Goal: Information Seeking & Learning: Learn about a topic

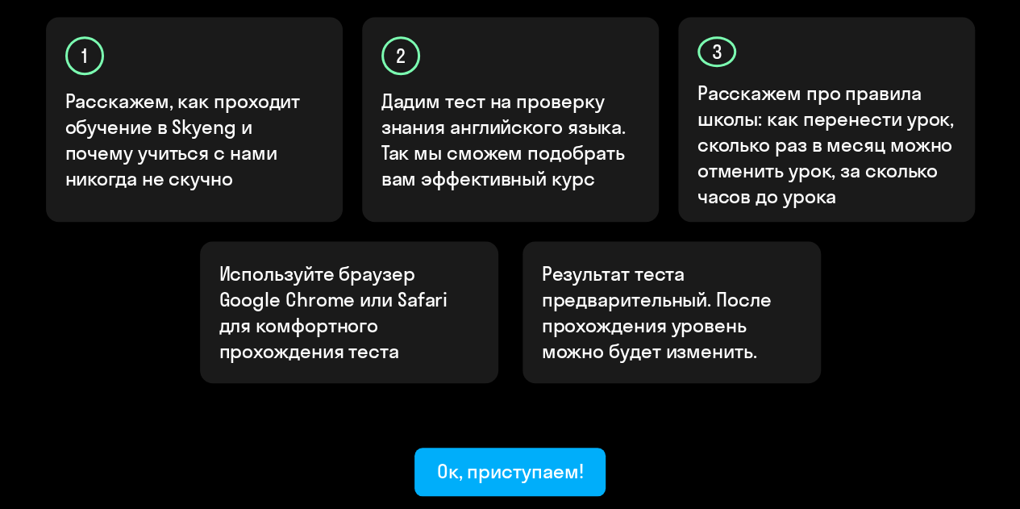
scroll to position [645, 0]
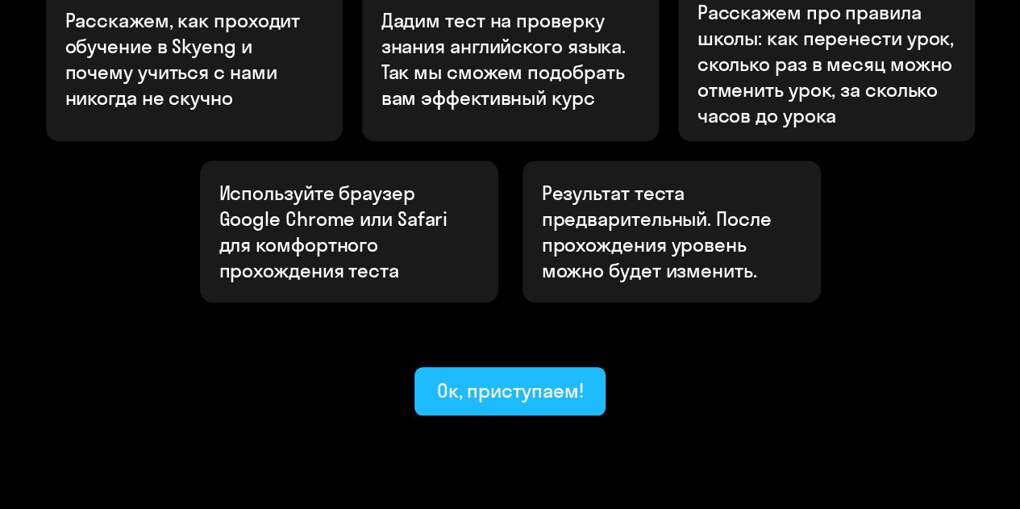
click at [524, 377] on div "Ок, приступаем!" at bounding box center [510, 390] width 147 height 26
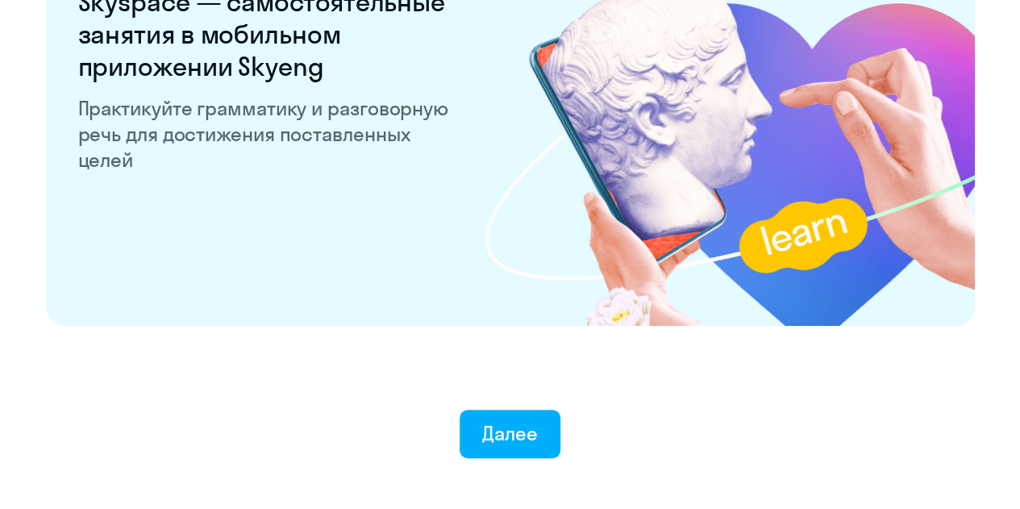
scroll to position [3144, 0]
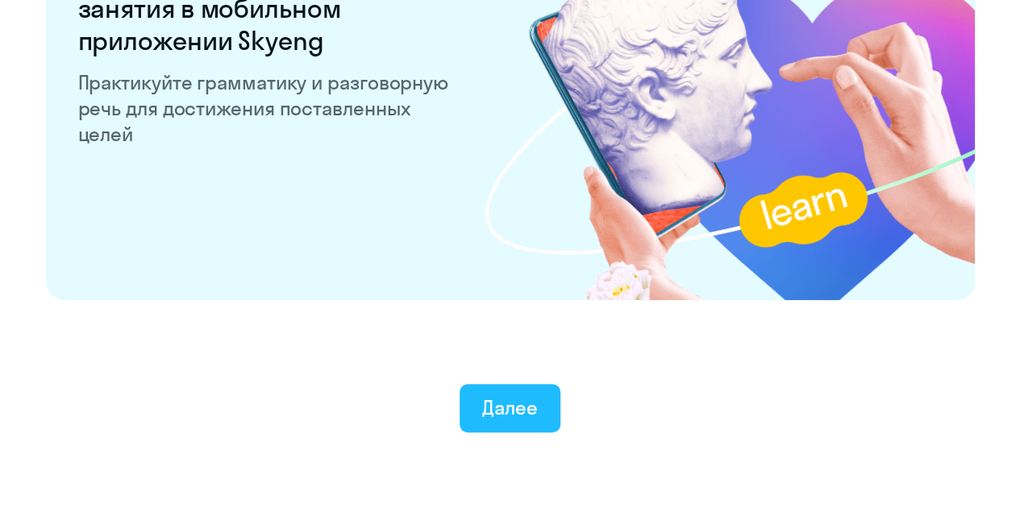
click at [512, 417] on div "Далее" at bounding box center [510, 407] width 56 height 26
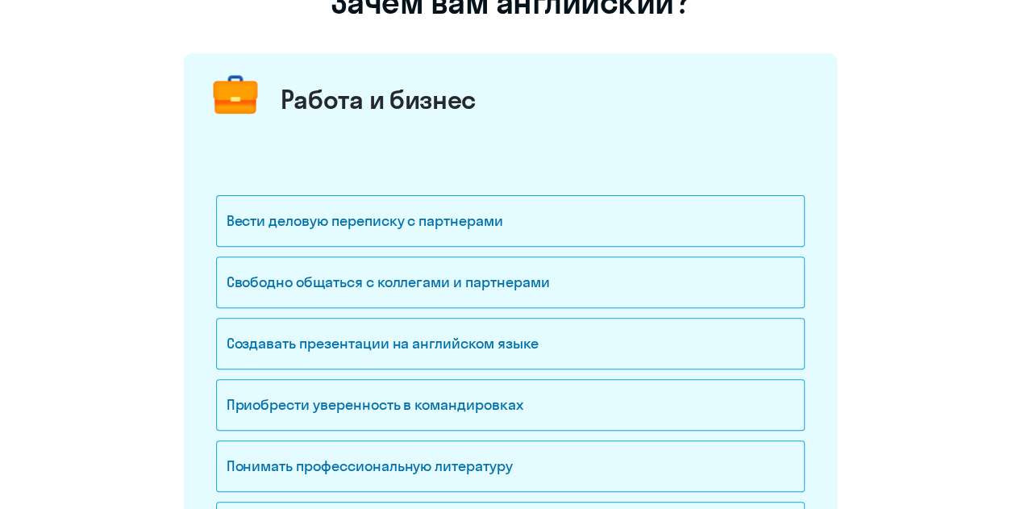
scroll to position [161, 0]
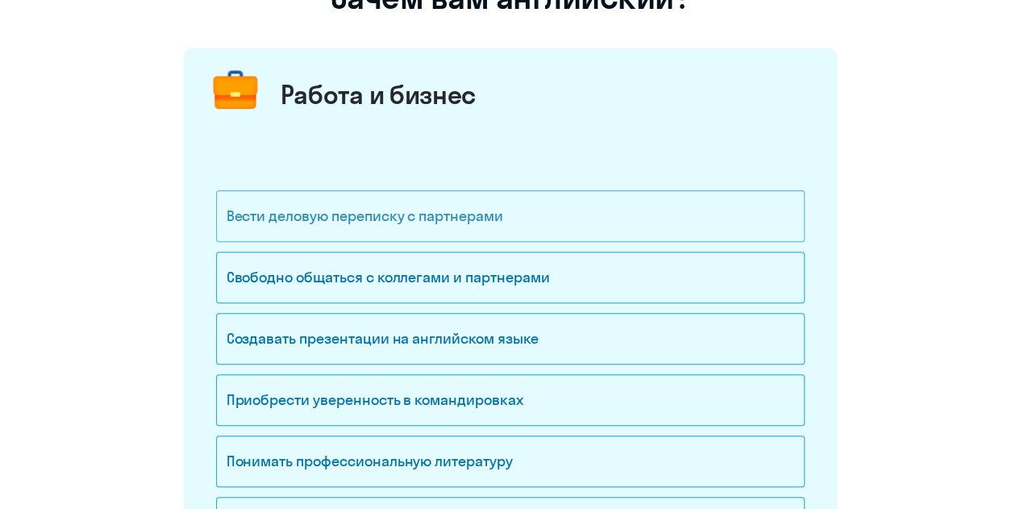
click at [311, 226] on div "Вести деловую переписку с партнерами" at bounding box center [510, 216] width 588 height 52
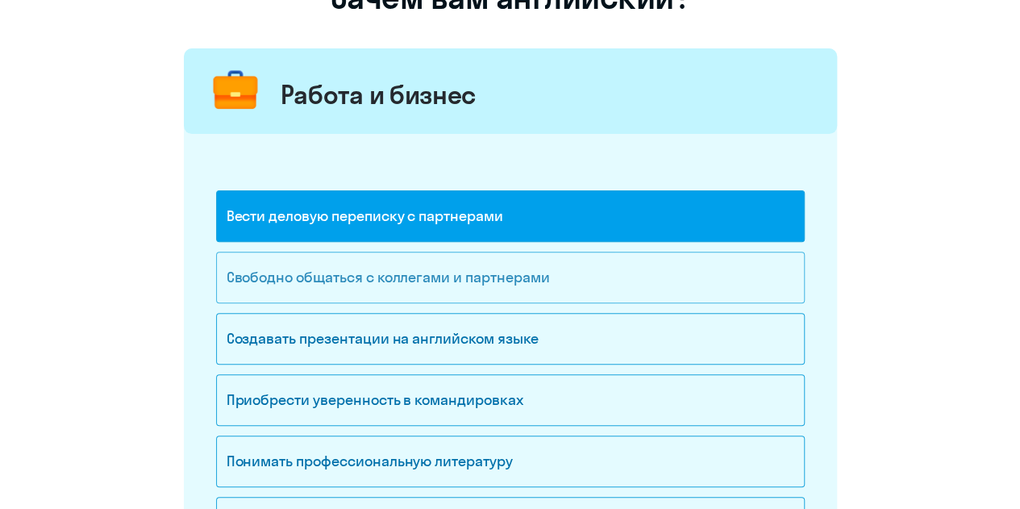
click at [325, 268] on div "Свободно общаться с коллегами и партнерами" at bounding box center [510, 277] width 588 height 52
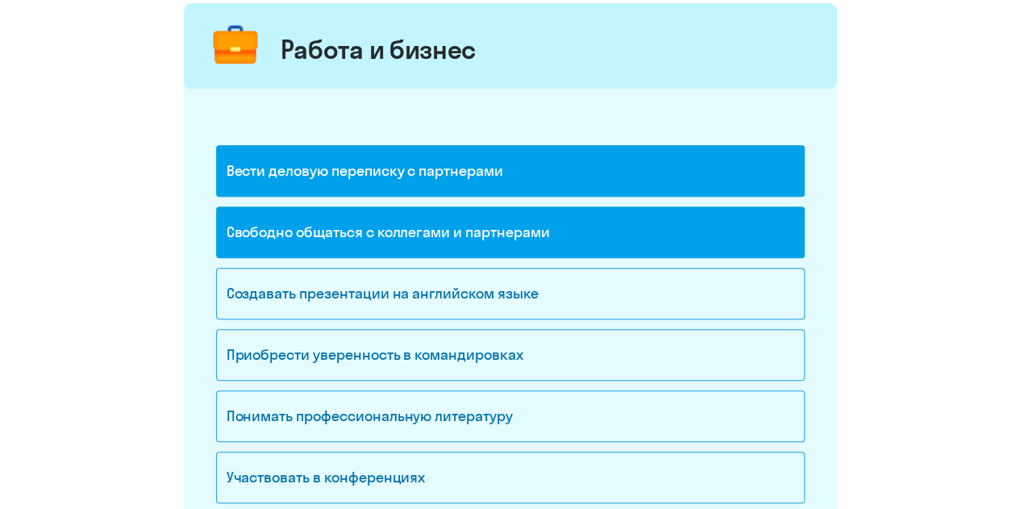
scroll to position [242, 0]
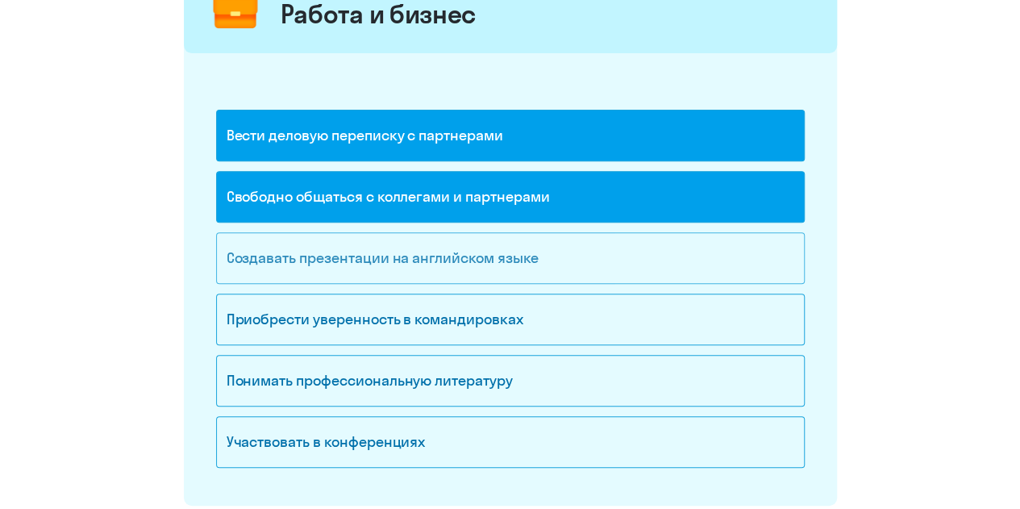
click at [276, 264] on div "Создавать презентации на английском языке" at bounding box center [510, 258] width 588 height 52
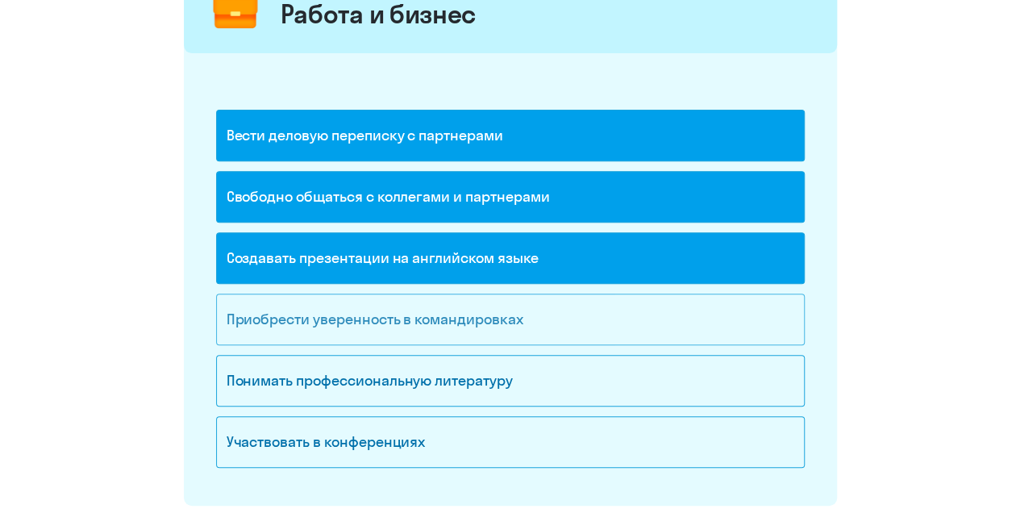
click at [311, 310] on div "Приобрести уверенность в командировках" at bounding box center [510, 319] width 588 height 52
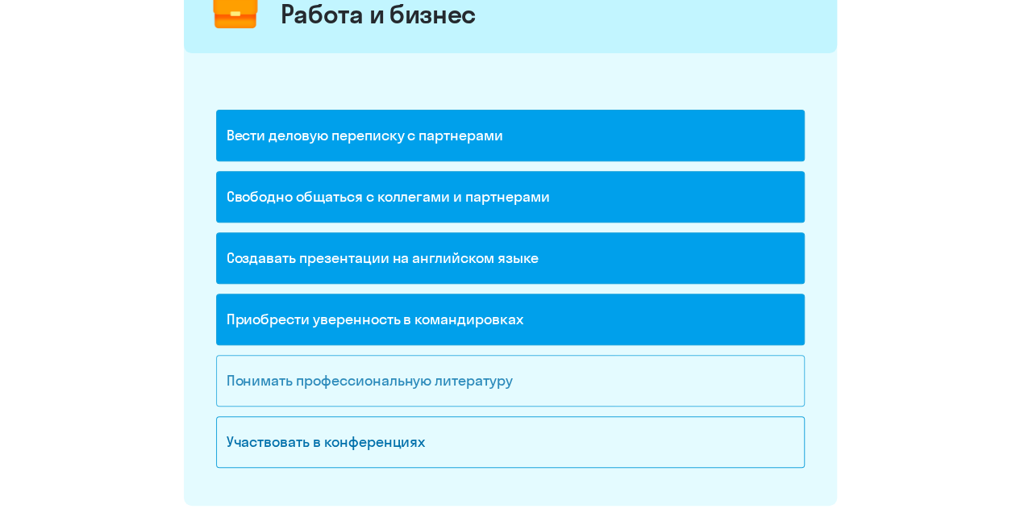
click at [310, 364] on div "Понимать профессиональную литературу" at bounding box center [510, 381] width 588 height 52
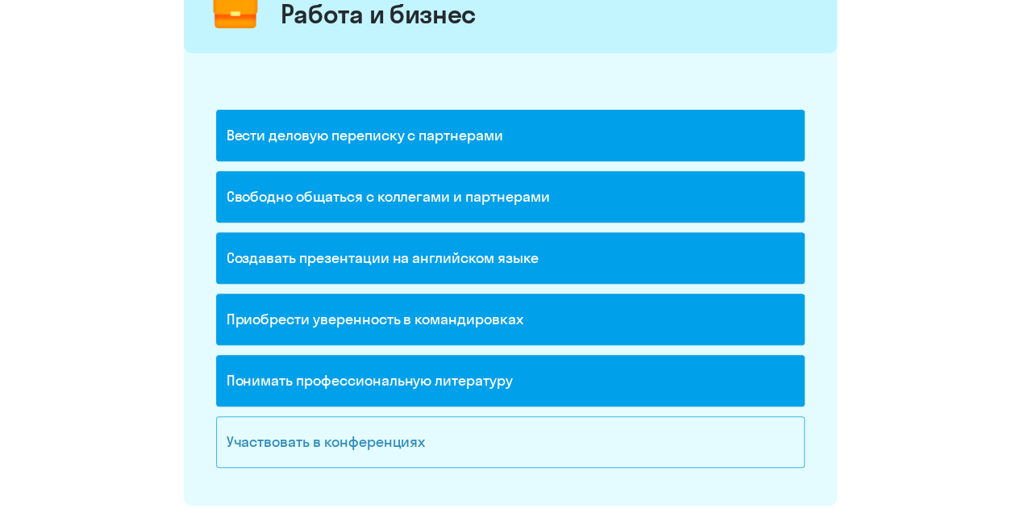
click at [314, 413] on div "Вести деловую переписку с партнерами Свободно общаться с коллегами и партнерами…" at bounding box center [510, 294] width 588 height 368
click at [319, 426] on div "Участвовать в конференциях" at bounding box center [510, 442] width 588 height 52
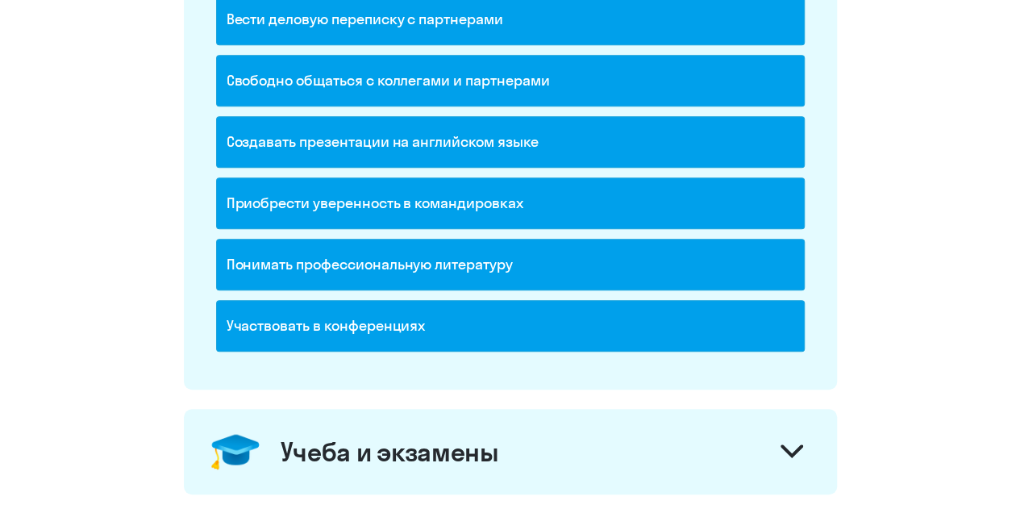
scroll to position [484, 0]
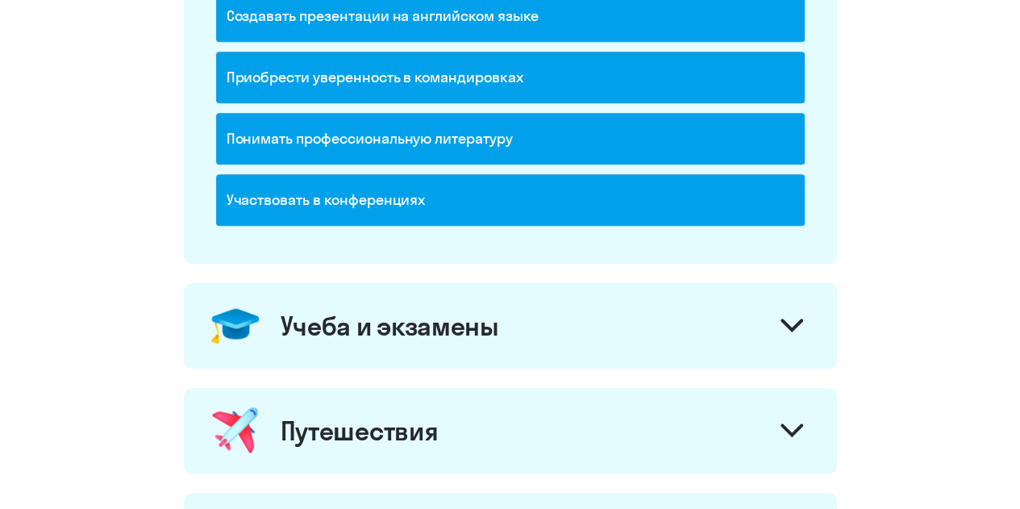
click at [330, 330] on div "Учеба и экзамены" at bounding box center [390, 326] width 218 height 32
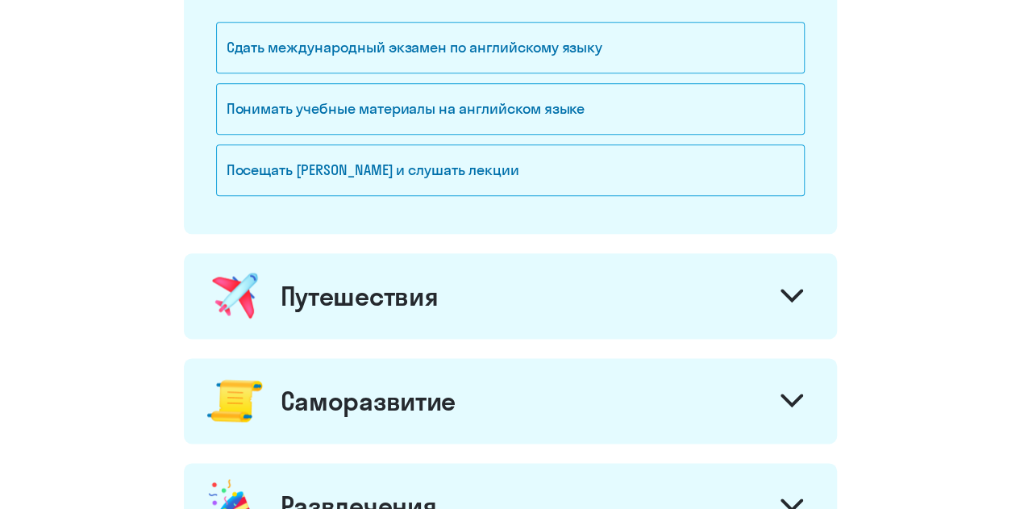
click at [334, 315] on div "Путешествия" at bounding box center [510, 295] width 653 height 85
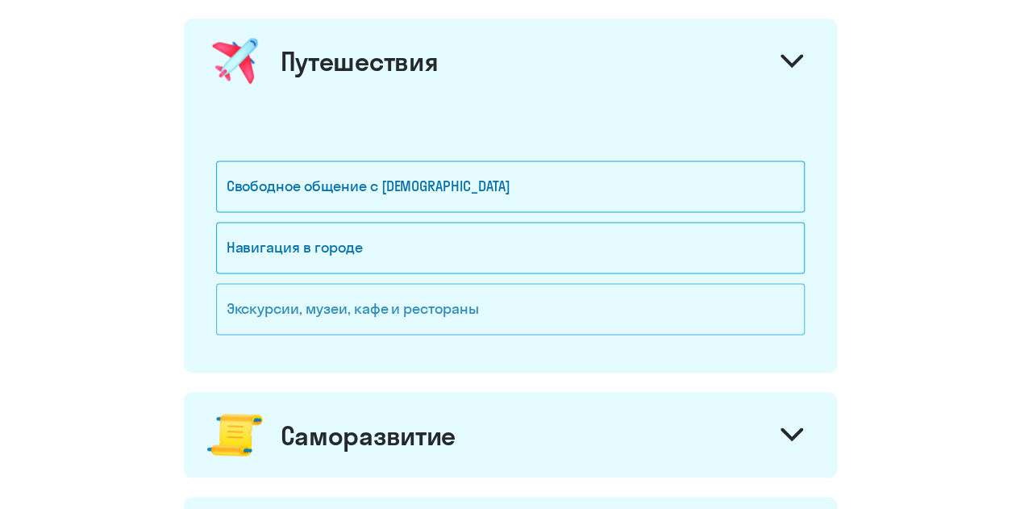
scroll to position [1128, 0]
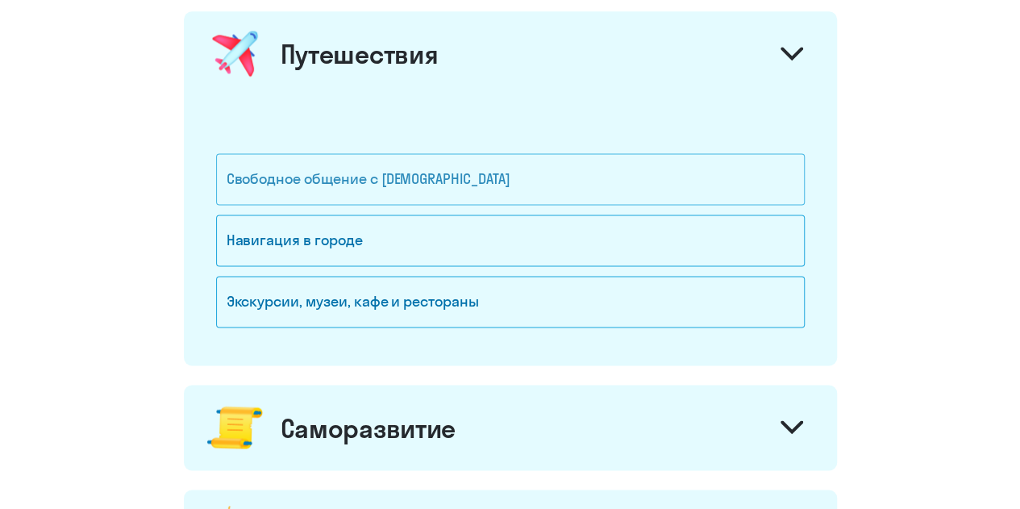
click at [379, 193] on div "Свободное общение с [DEMOGRAPHIC_DATA]" at bounding box center [510, 179] width 588 height 52
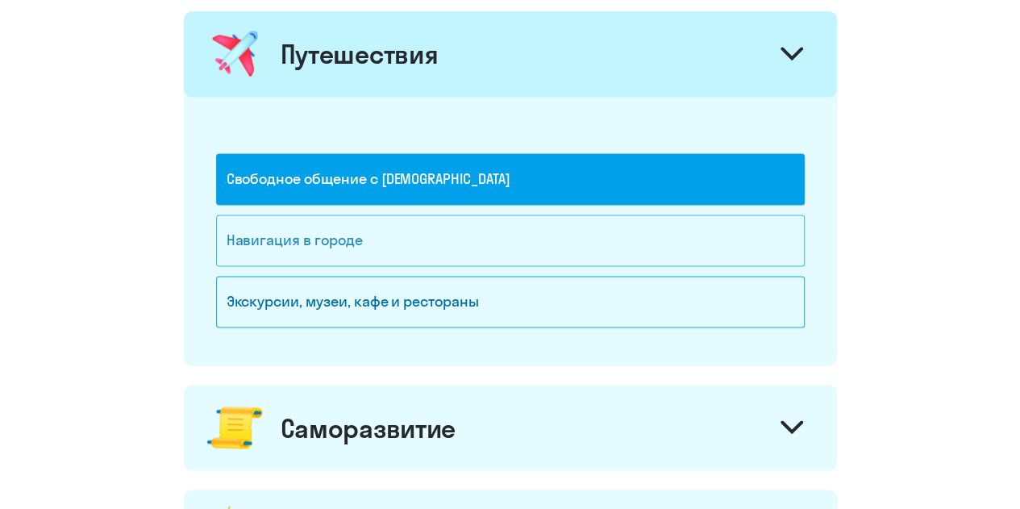
click at [384, 227] on div "Навигация в городе" at bounding box center [510, 240] width 588 height 52
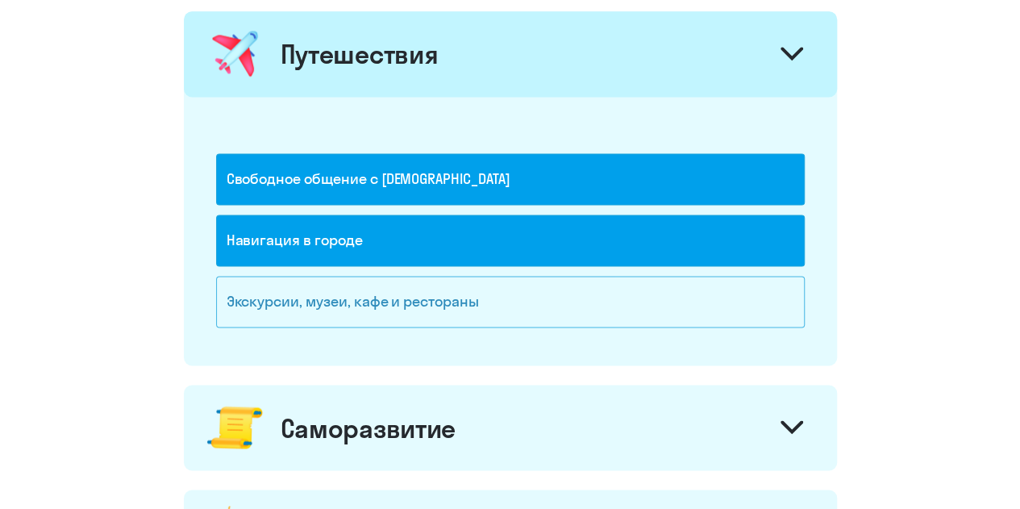
click at [399, 281] on div "Экскурсии, музеи, кафе и рестораны" at bounding box center [510, 302] width 588 height 52
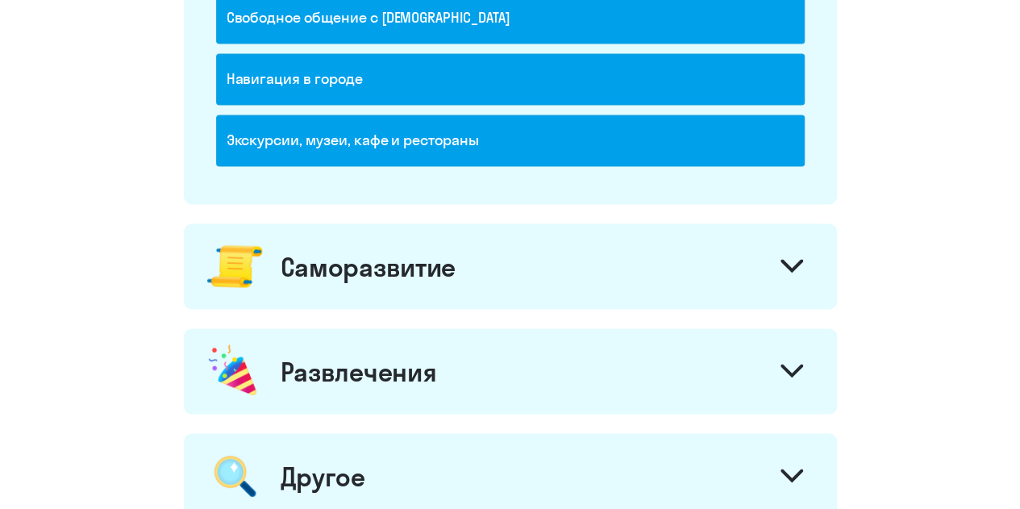
click at [339, 251] on div "Саморазвитие" at bounding box center [368, 266] width 175 height 32
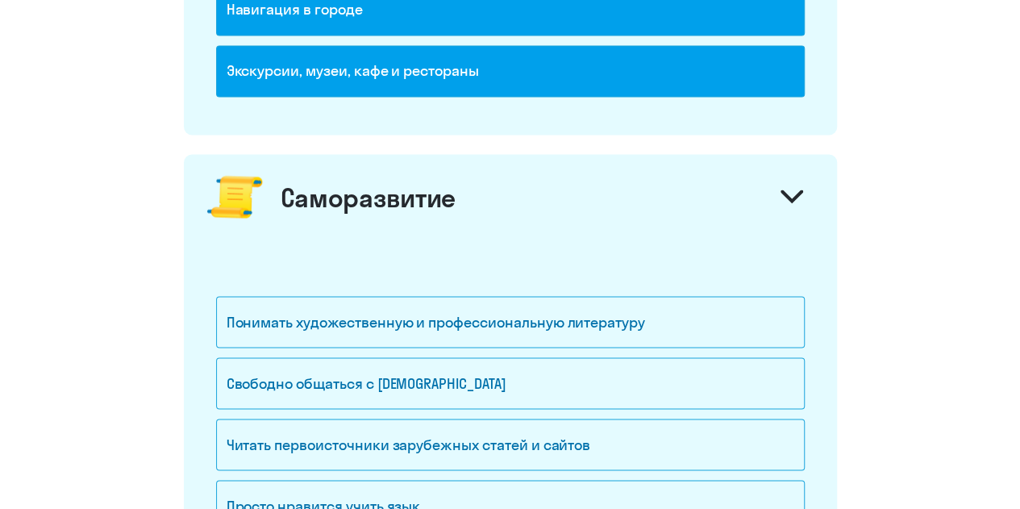
scroll to position [1451, 0]
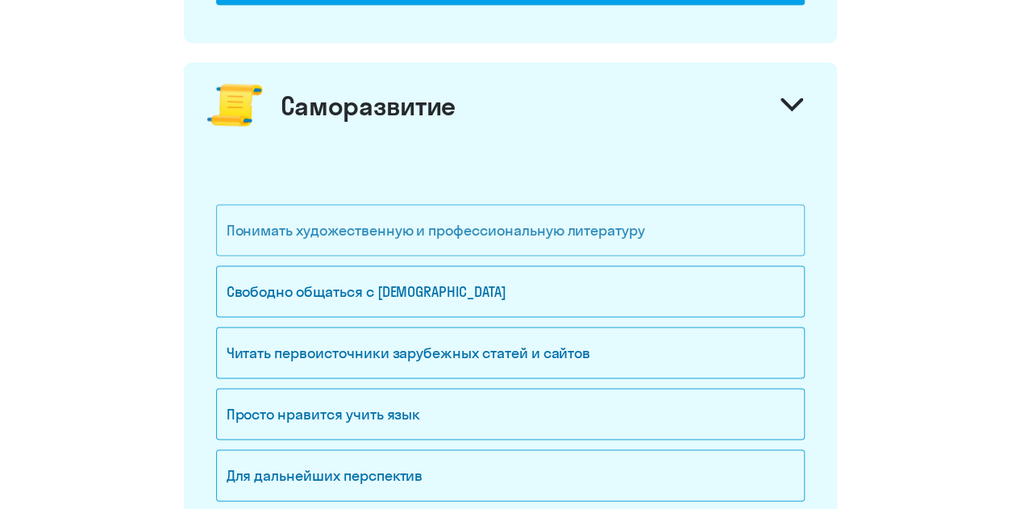
click at [358, 226] on div "Понимать художественную и профессиональную литературу" at bounding box center [510, 230] width 588 height 52
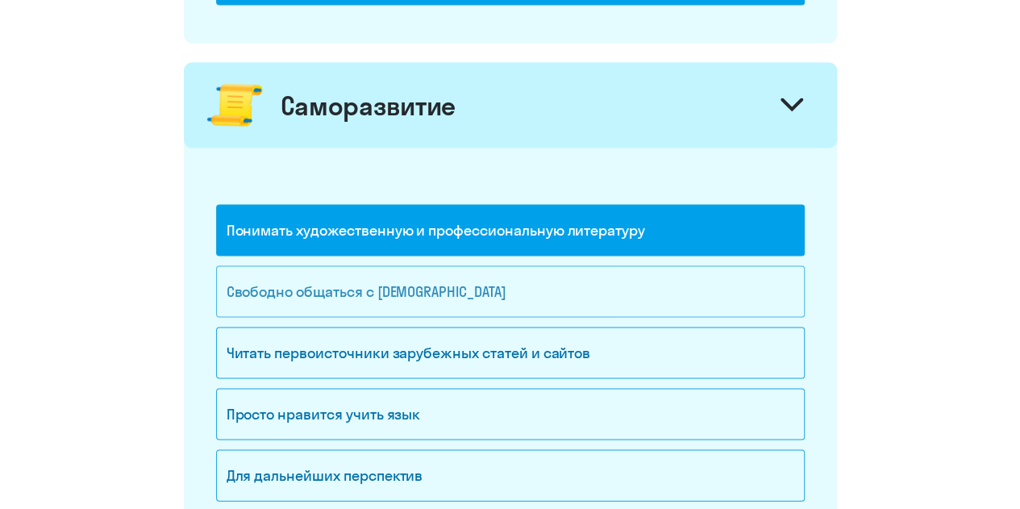
click at [361, 276] on div "Свободно общаться с [DEMOGRAPHIC_DATA]" at bounding box center [510, 291] width 588 height 52
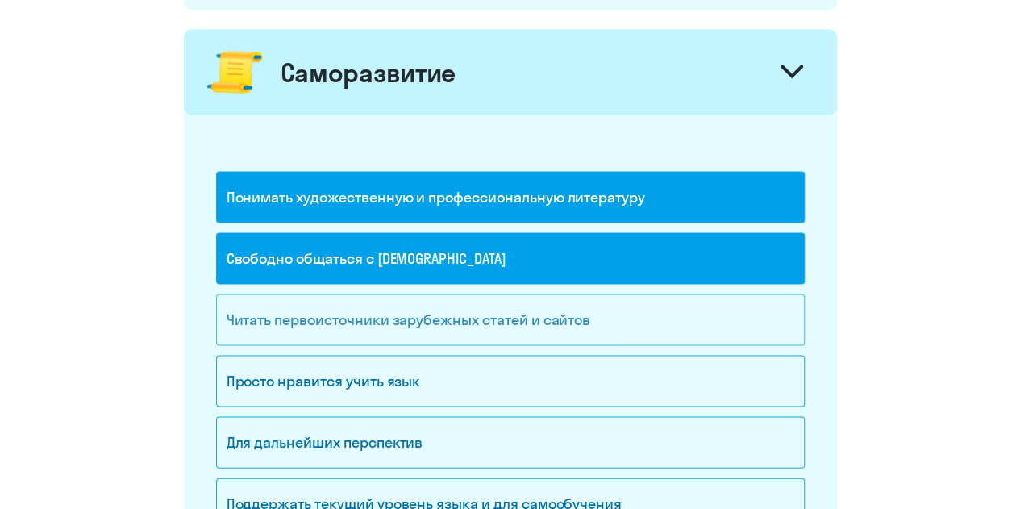
scroll to position [1531, 0]
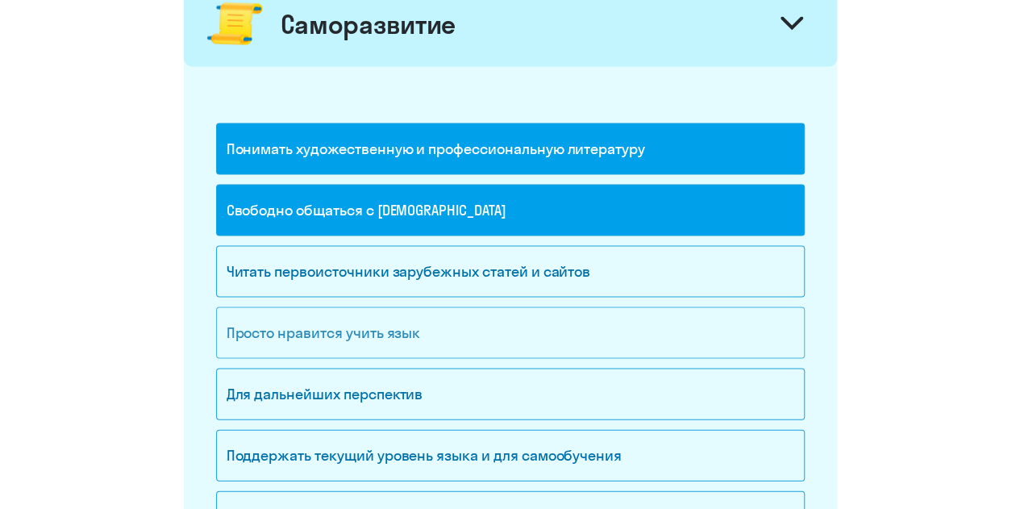
click at [384, 322] on div "Просто нравится учить язык" at bounding box center [510, 333] width 588 height 52
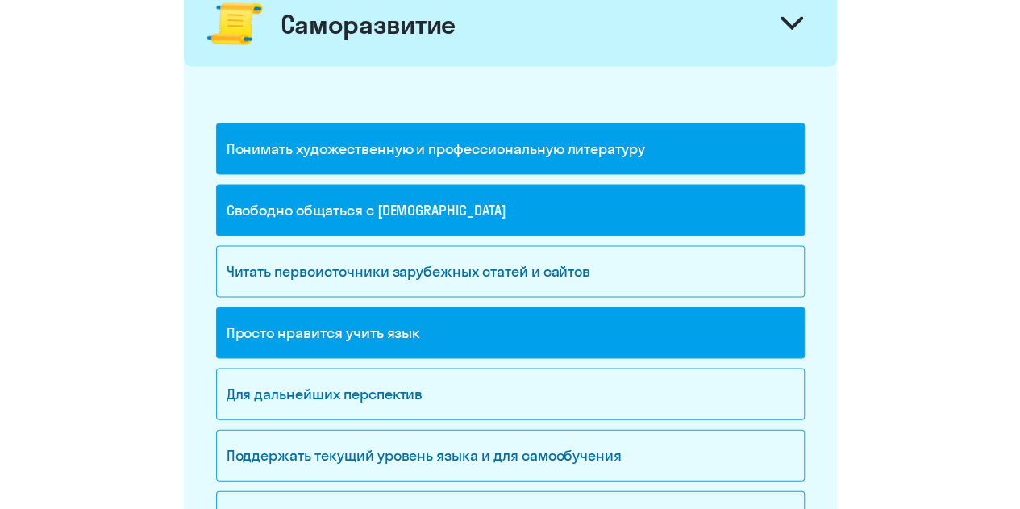
click at [443, 338] on div "Просто нравится учить язык" at bounding box center [510, 333] width 588 height 52
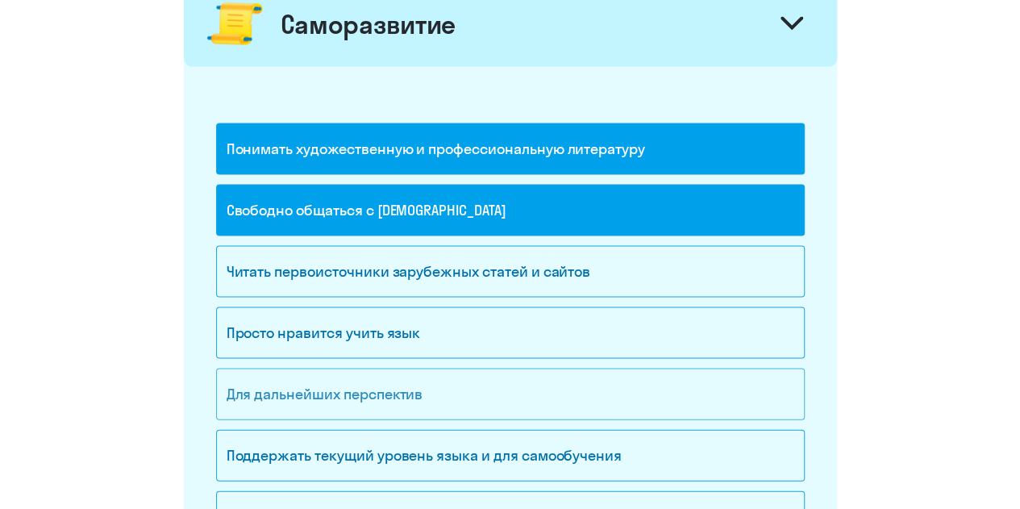
click at [427, 381] on div "Для дальнейших перспектив" at bounding box center [510, 394] width 588 height 52
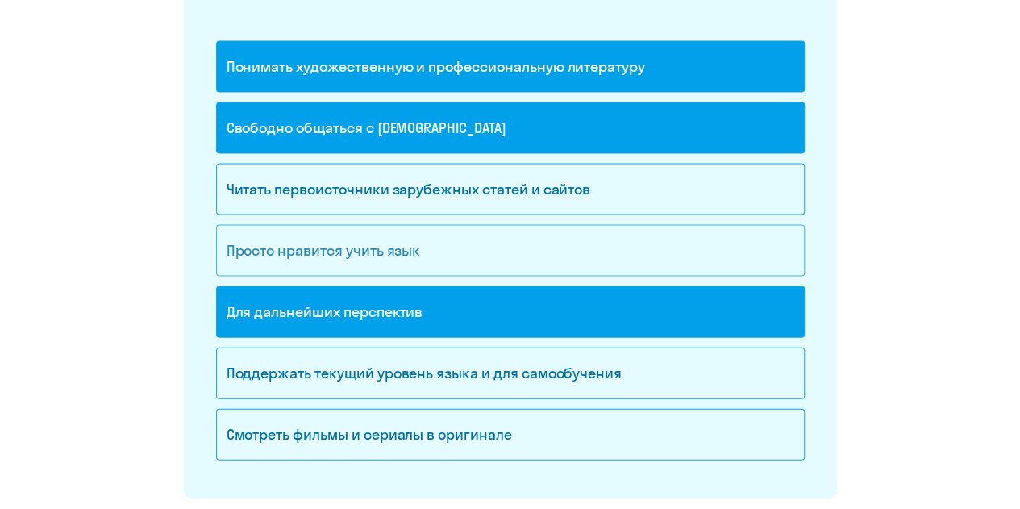
scroll to position [1693, 0]
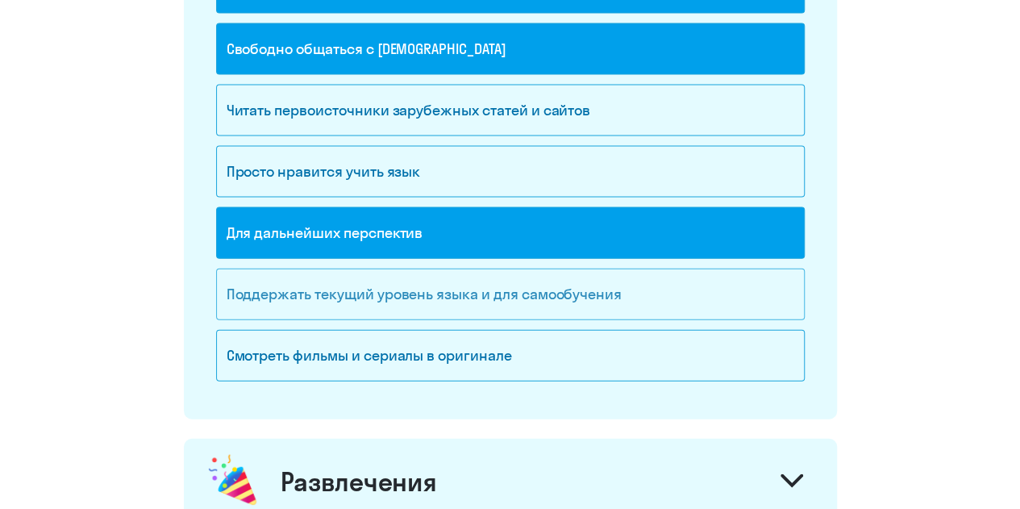
click at [533, 288] on div "Поддержать текущий уровень языка и для cамообучения" at bounding box center [510, 294] width 588 height 52
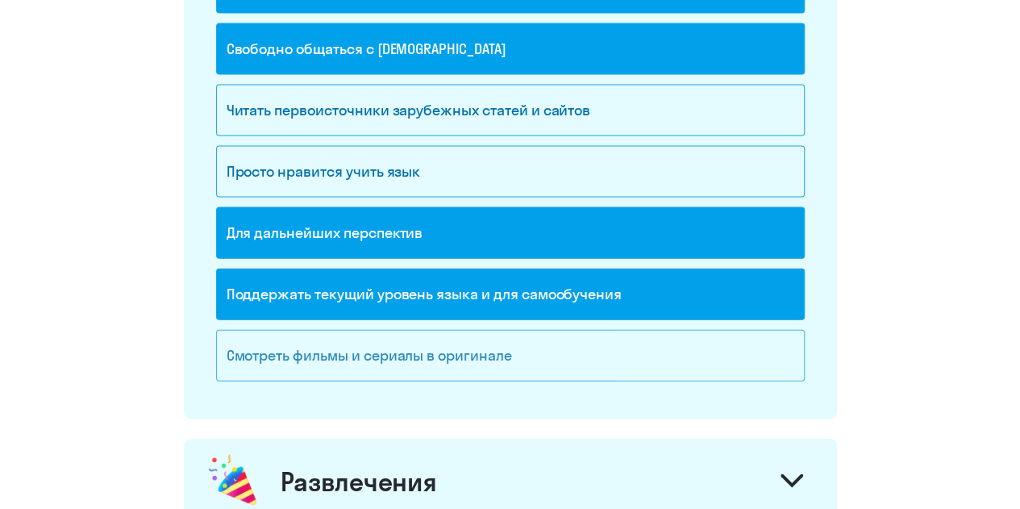
click at [520, 332] on div "Смотреть фильмы и сериалы в оригинале" at bounding box center [510, 356] width 588 height 52
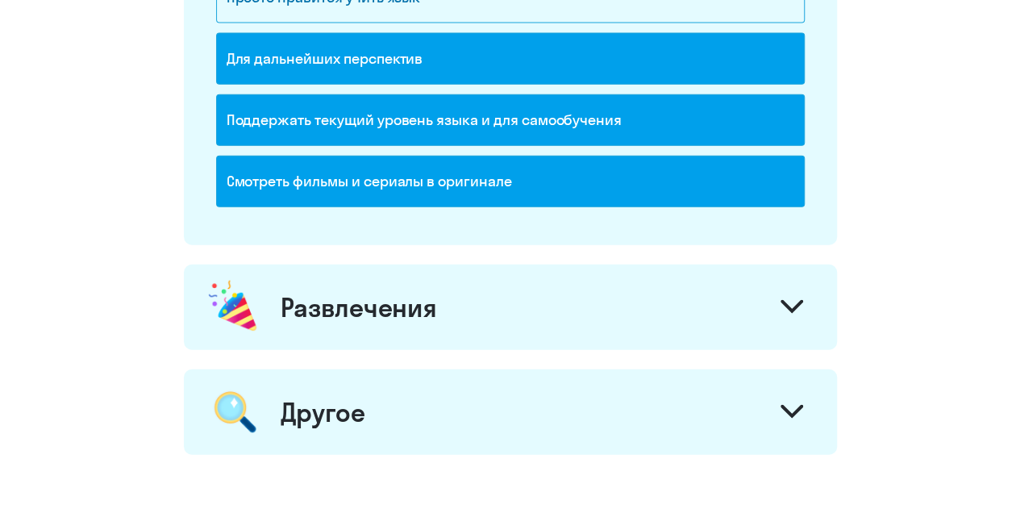
scroll to position [1934, 0]
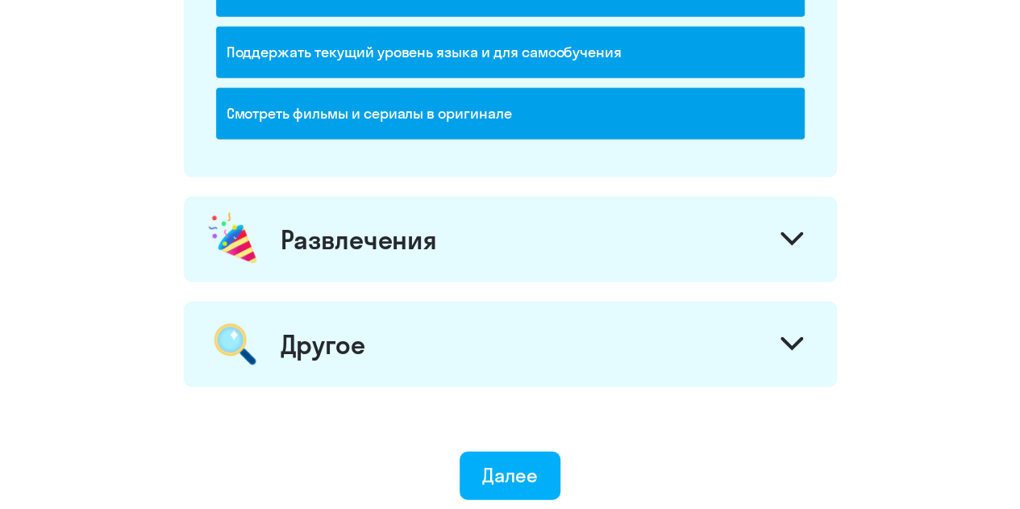
click at [462, 247] on div "Развлечения" at bounding box center [510, 239] width 653 height 85
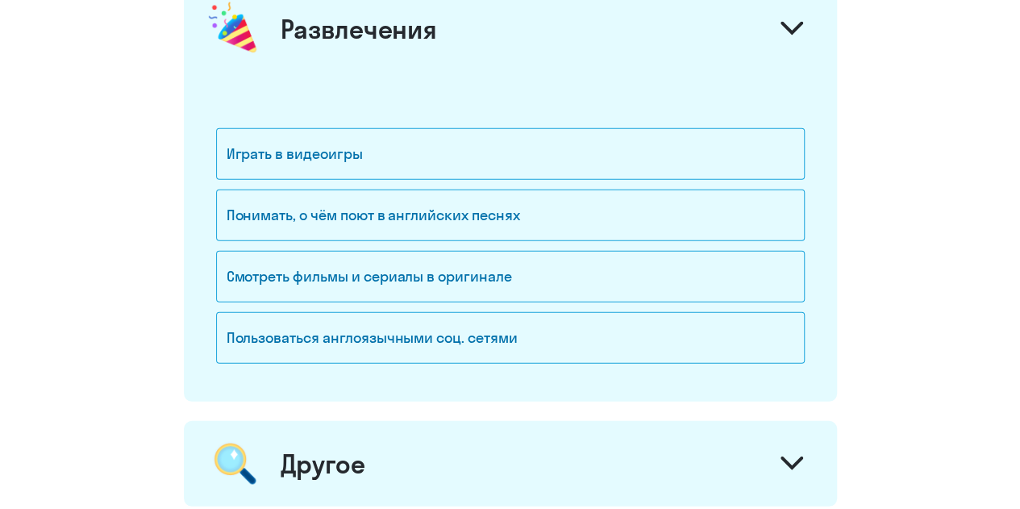
scroll to position [2176, 0]
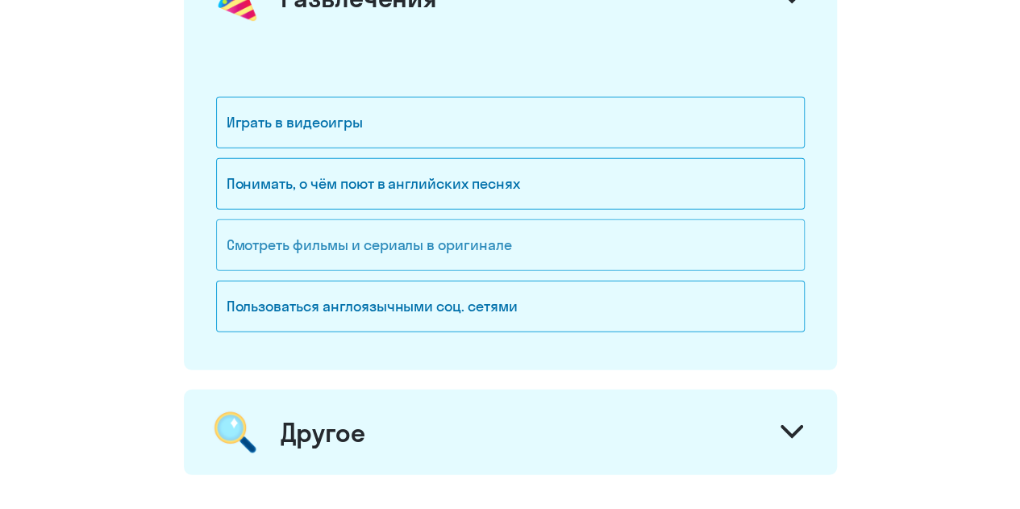
click at [505, 236] on div "Смотреть фильмы и сериалы в оригинале" at bounding box center [510, 245] width 588 height 52
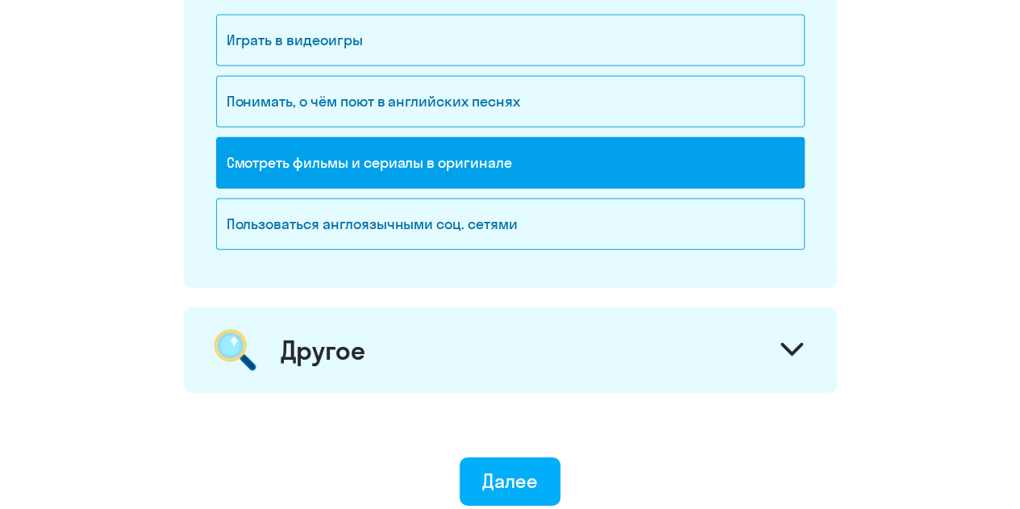
scroll to position [2338, 0]
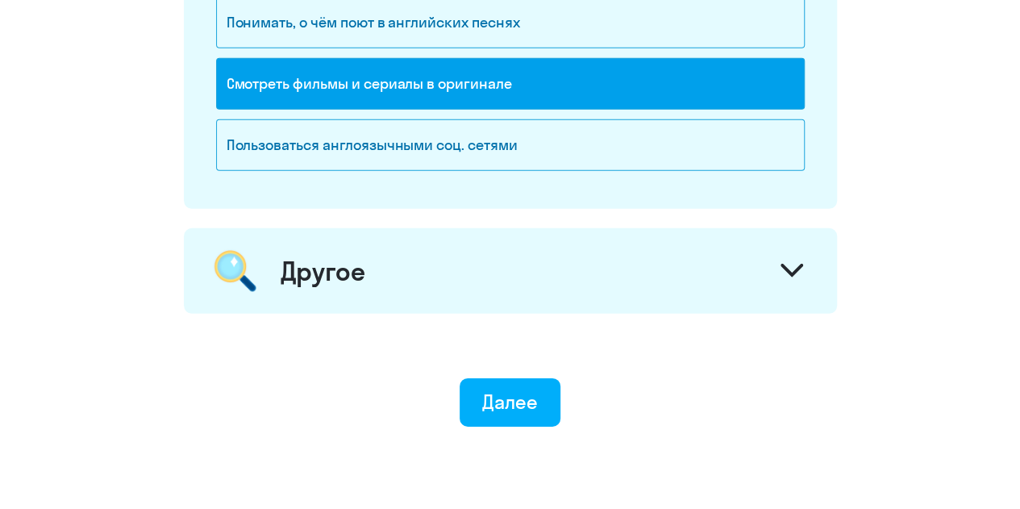
click at [316, 256] on div "Другое" at bounding box center [323, 271] width 85 height 32
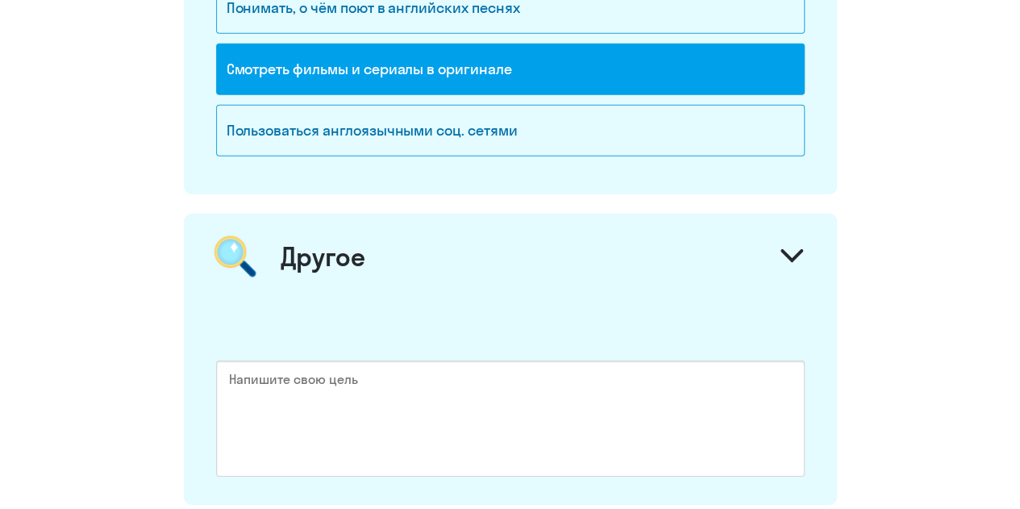
scroll to position [2602, 0]
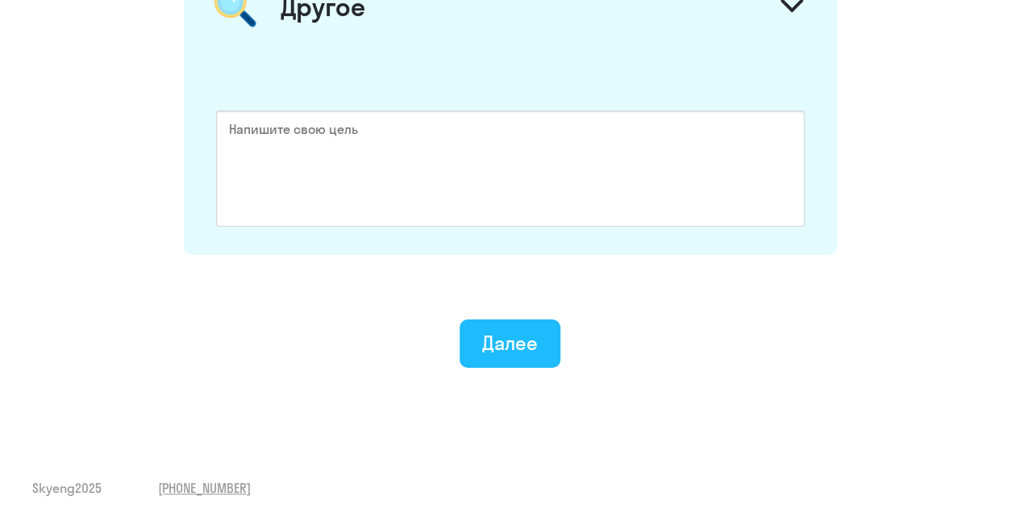
click at [539, 328] on button "Далее" at bounding box center [509, 343] width 101 height 48
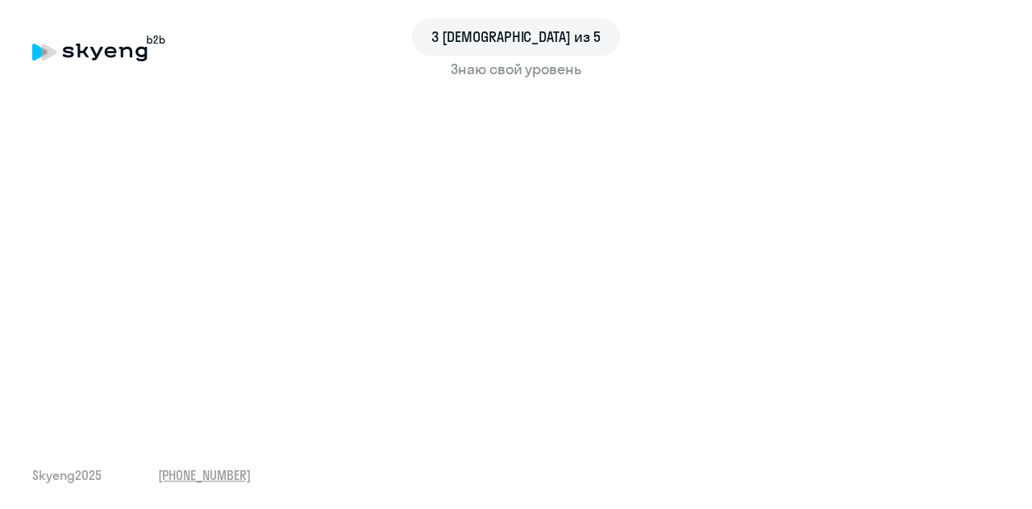
click at [135, 423] on div "3 шаг из 5 Знаю свой уровень Skyeng 2025 [PHONE_NUMBER]" at bounding box center [516, 254] width 1032 height 509
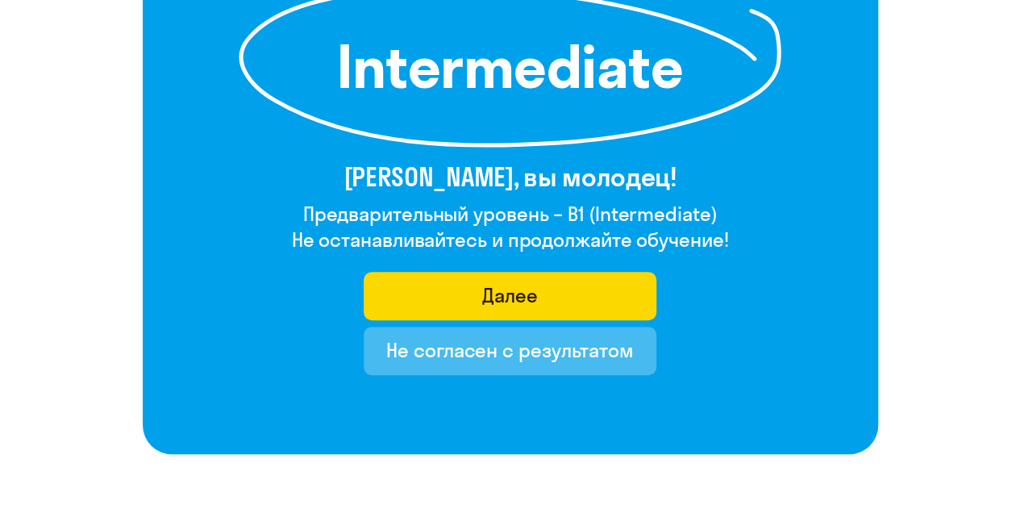
scroll to position [292, 0]
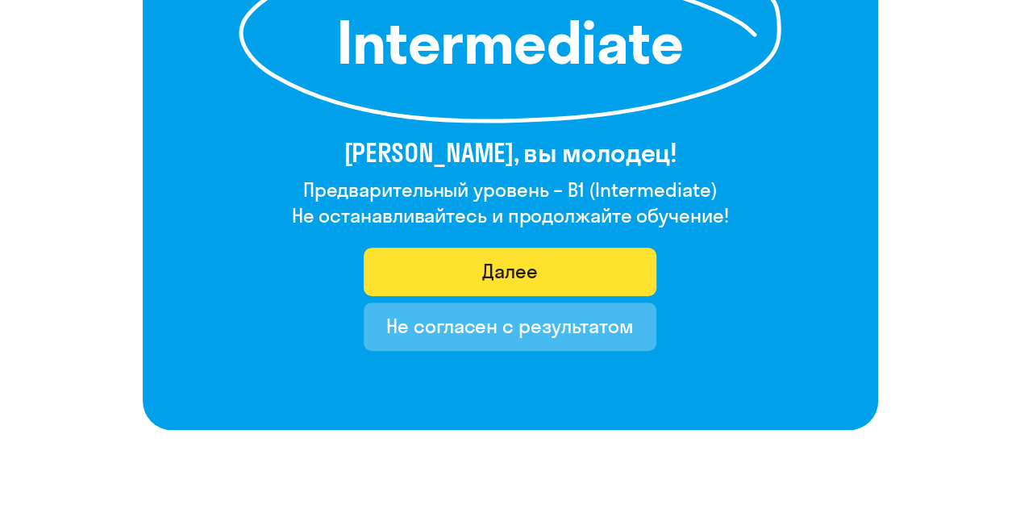
click at [431, 276] on button "Далее" at bounding box center [510, 271] width 293 height 48
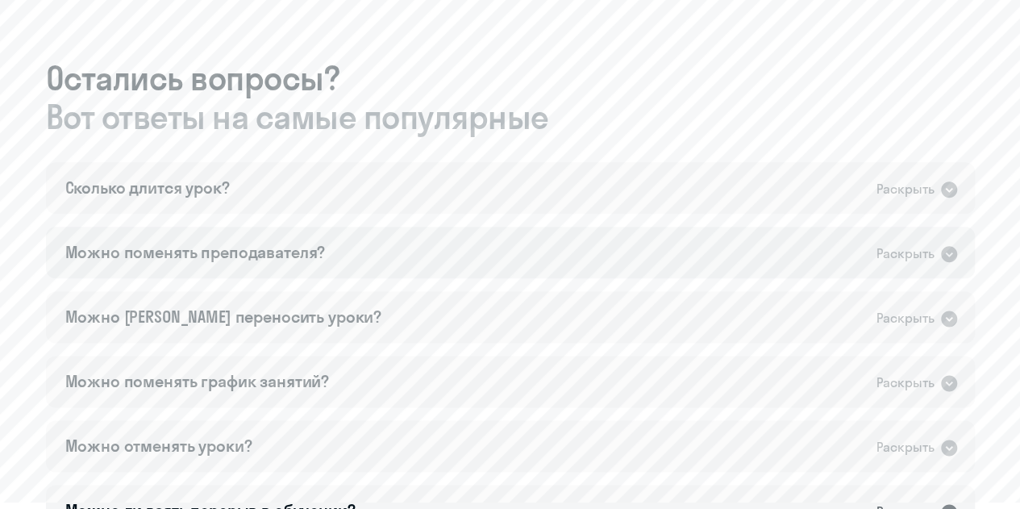
scroll to position [887, 0]
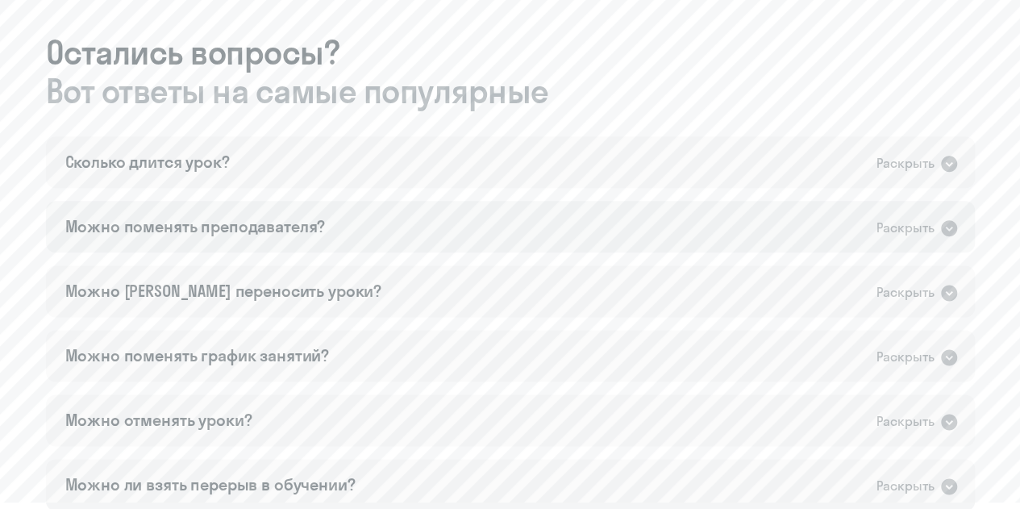
click at [264, 239] on div "Можно поменять преподавателя? Раскрыть" at bounding box center [510, 227] width 929 height 52
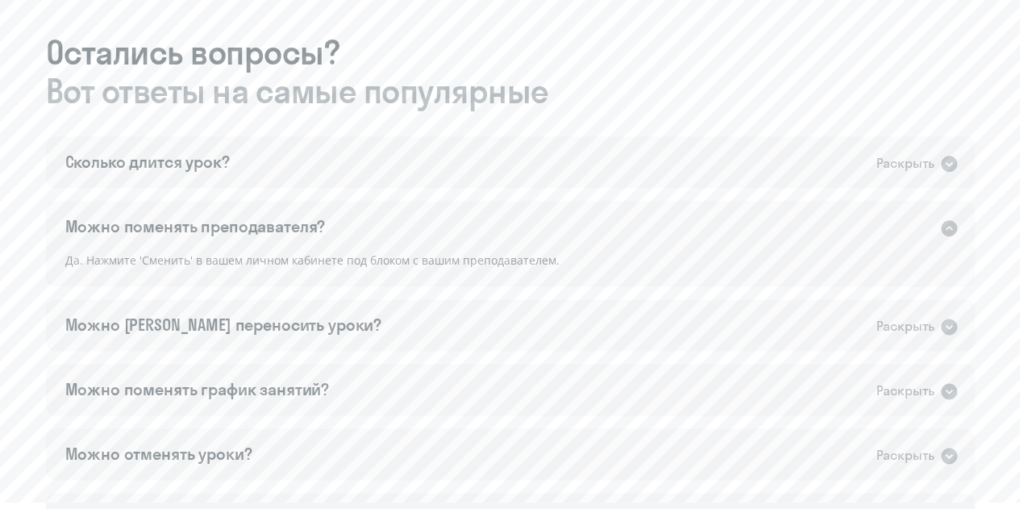
click at [265, 234] on div "Можно поменять преподавателя?" at bounding box center [195, 226] width 260 height 23
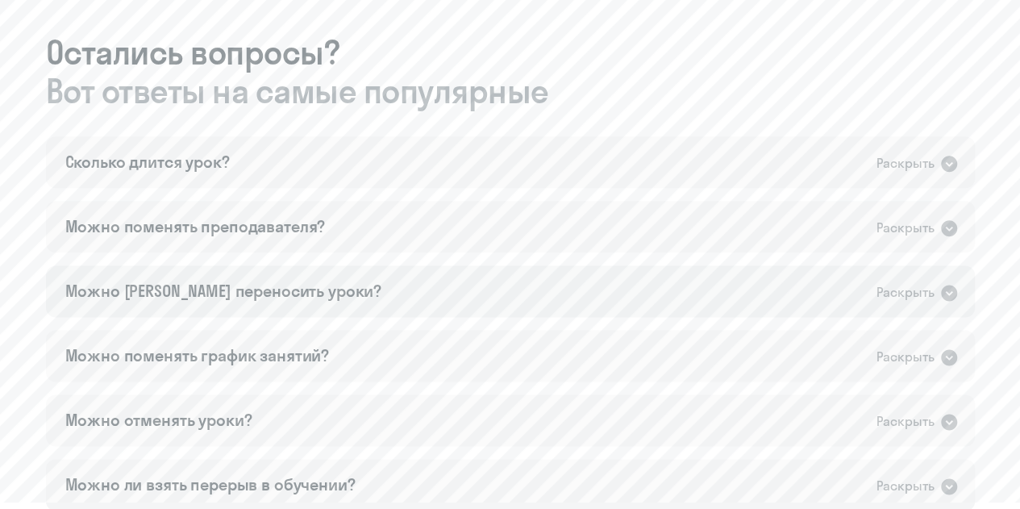
click at [256, 281] on div "Можно [PERSON_NAME] переносить уроки?" at bounding box center [223, 291] width 316 height 23
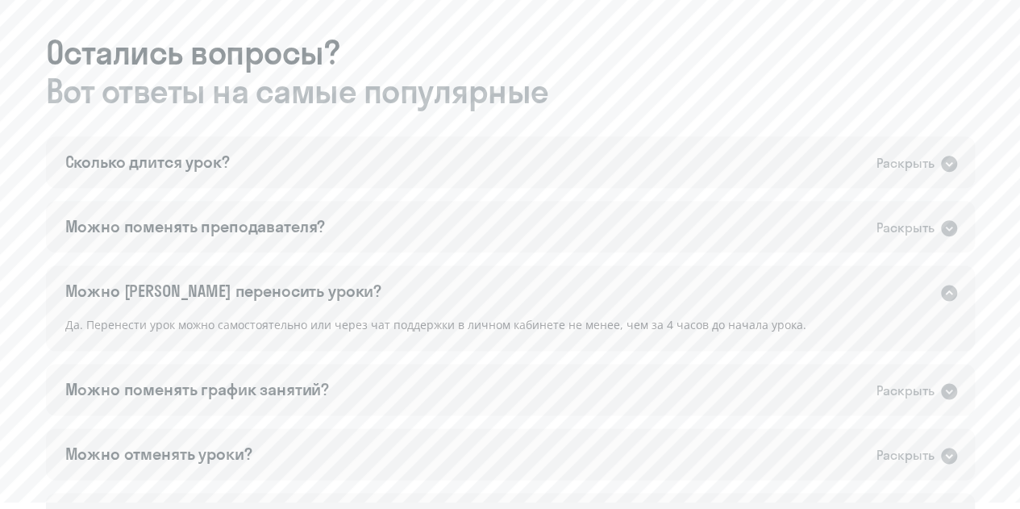
click at [256, 281] on div "Можно [PERSON_NAME] переносить уроки?" at bounding box center [223, 291] width 316 height 23
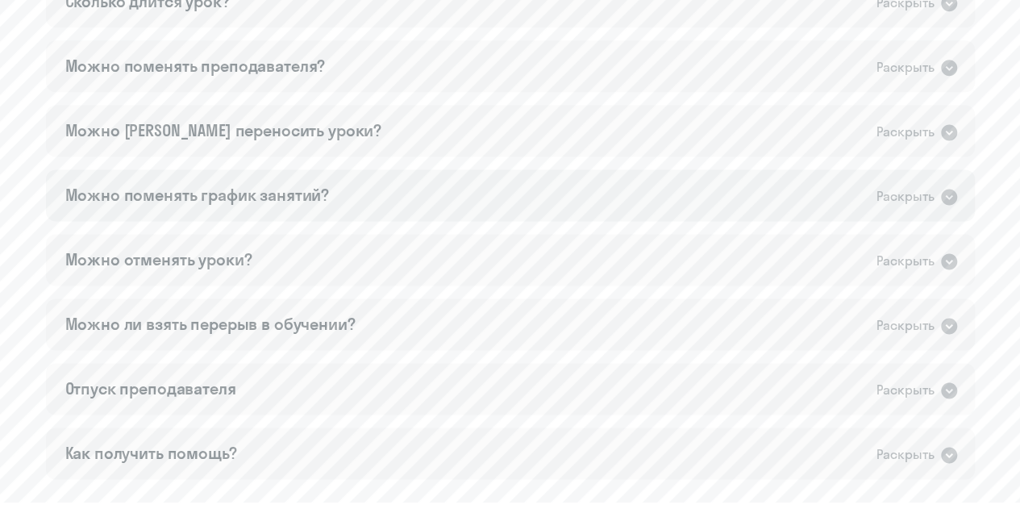
scroll to position [1048, 0]
click at [235, 193] on div "Можно поменять график занятий?" at bounding box center [197, 194] width 264 height 23
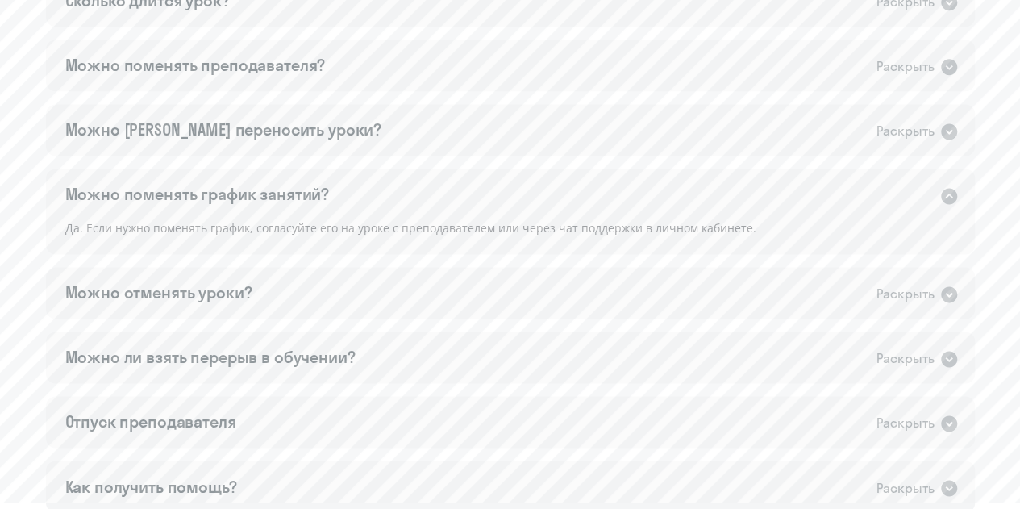
click at [235, 193] on div "Можно поменять график занятий?" at bounding box center [197, 194] width 264 height 23
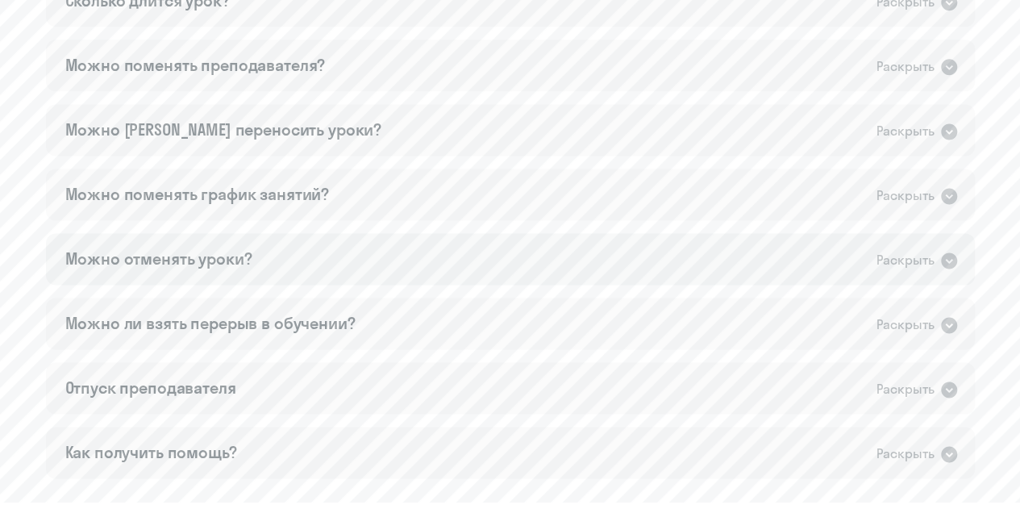
click at [220, 278] on div "Можно отменять уроки? Раскрыть" at bounding box center [510, 259] width 929 height 52
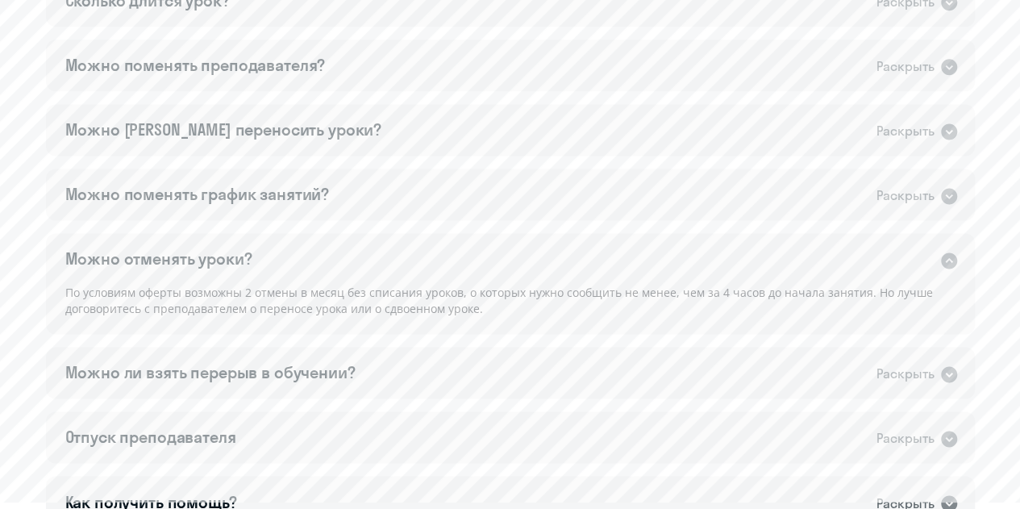
click at [261, 260] on div "Можно отменять уроки? Раскрыть" at bounding box center [510, 259] width 929 height 52
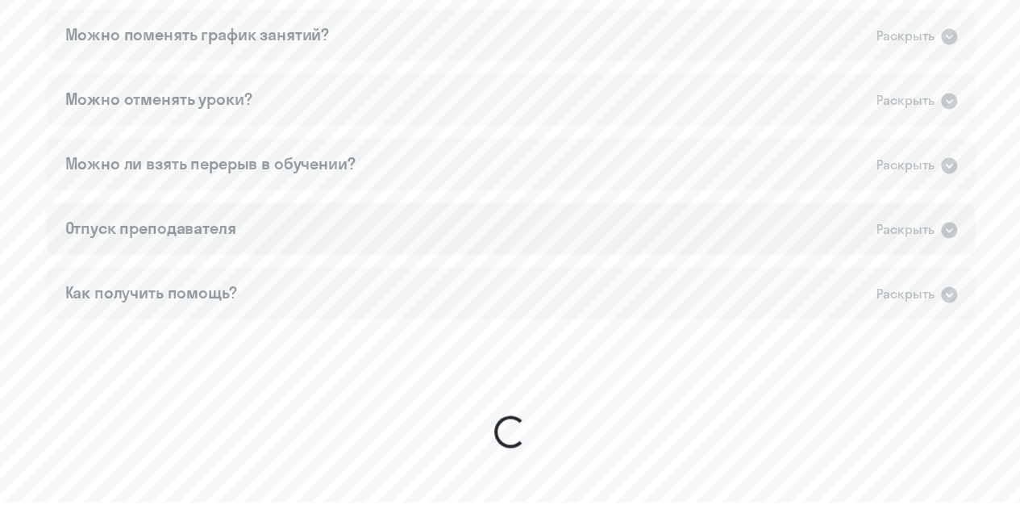
scroll to position [1209, 0]
click at [314, 169] on div "Можно ли взять перерыв в обучении?" at bounding box center [210, 162] width 290 height 23
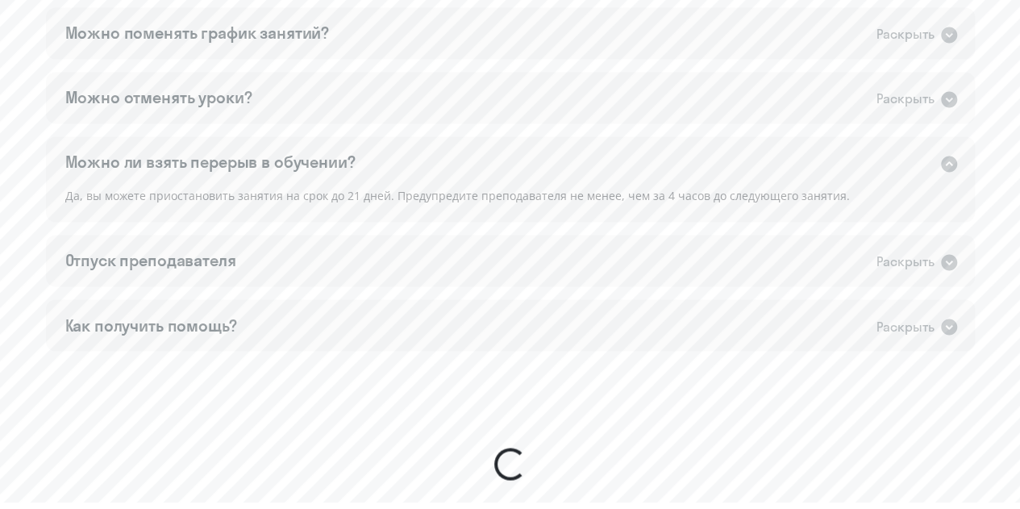
click at [330, 233] on div "Сколько длится урок? Раскрыть Урок длится 50 минут. Можно поменять преподавател…" at bounding box center [510, 82] width 929 height 537
click at [345, 251] on div "Отпуск преподавателя Раскрыть" at bounding box center [510, 261] width 929 height 52
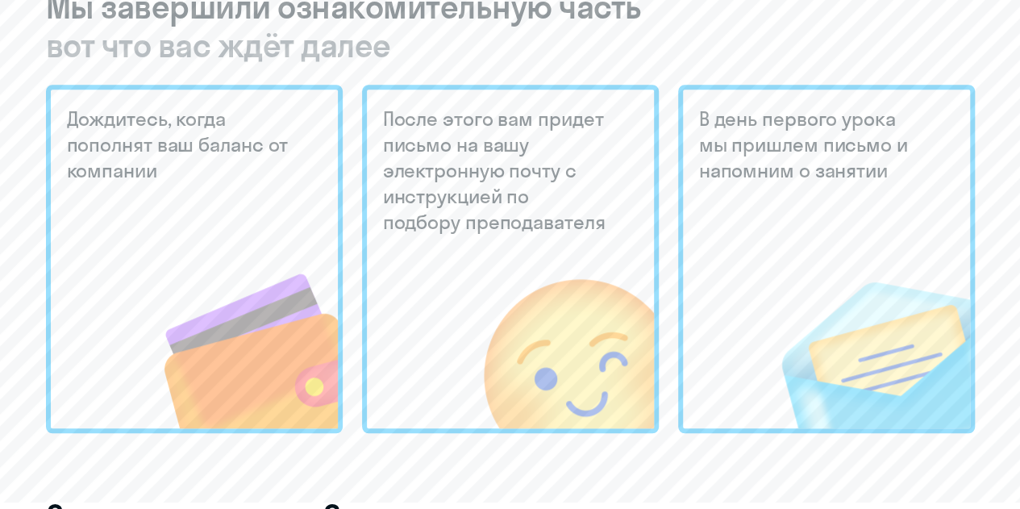
scroll to position [0, 0]
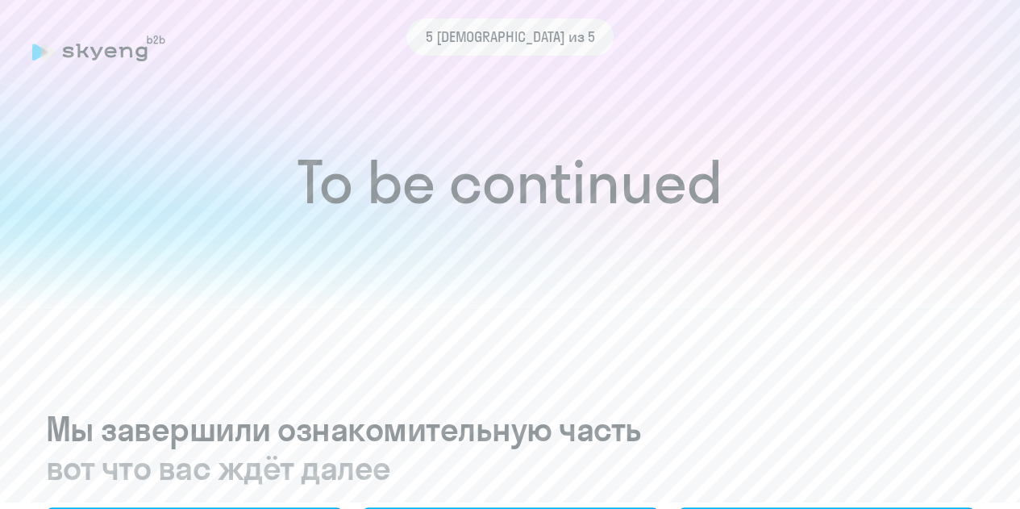
click at [534, 207] on h1 "To be continued" at bounding box center [509, 182] width 955 height 56
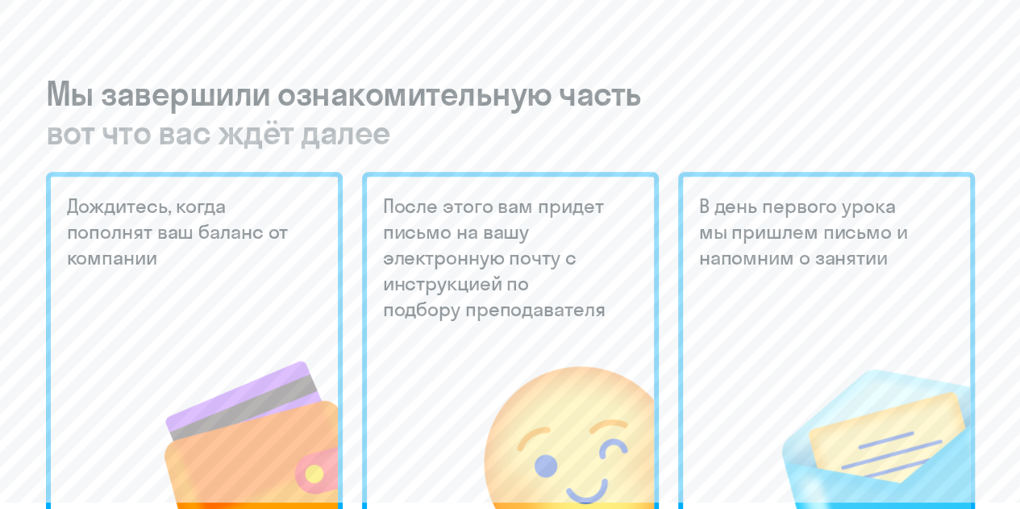
scroll to position [81, 0]
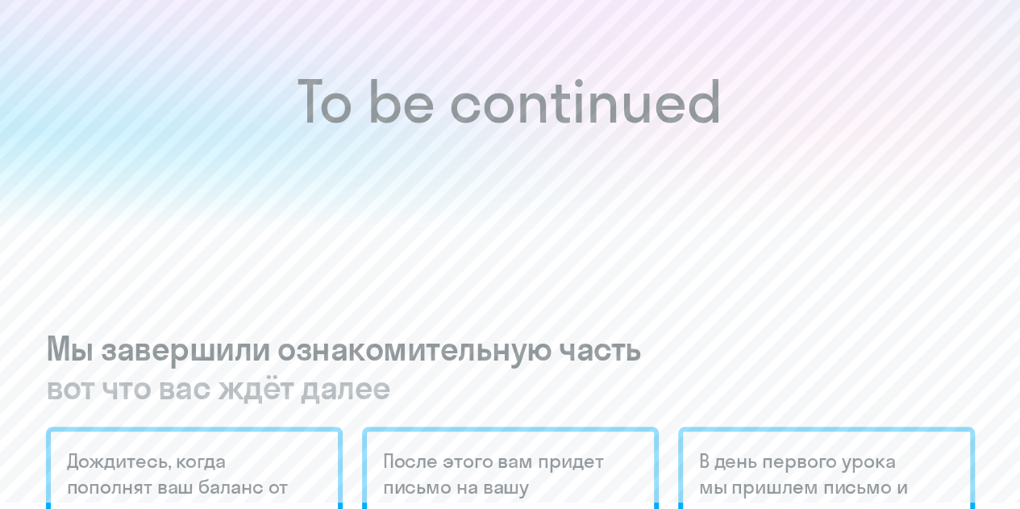
drag, startPoint x: 234, startPoint y: 351, endPoint x: 261, endPoint y: 439, distance: 92.8
click at [233, 356] on h3 "Мы завершили ознакомительную часть вот что вас ждёт далее" at bounding box center [510, 367] width 929 height 77
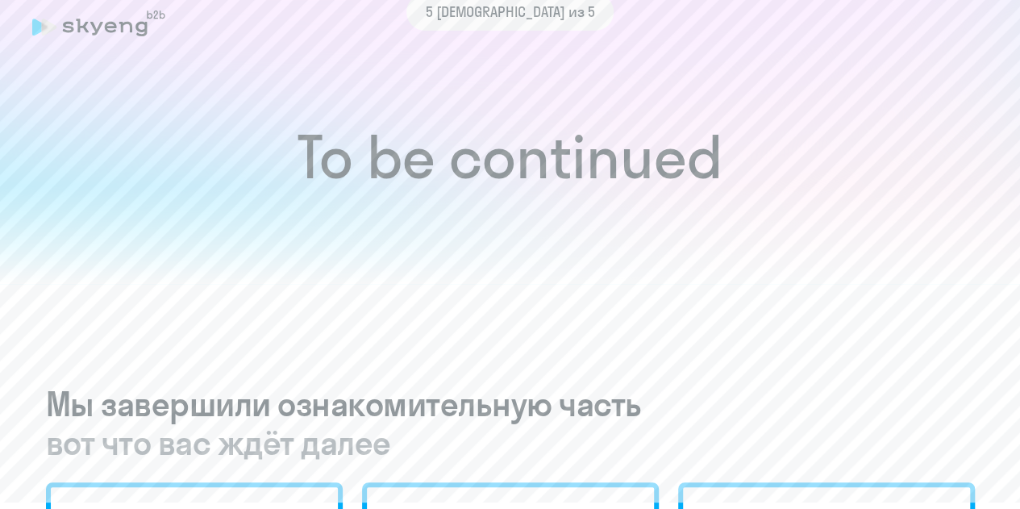
scroll to position [0, 0]
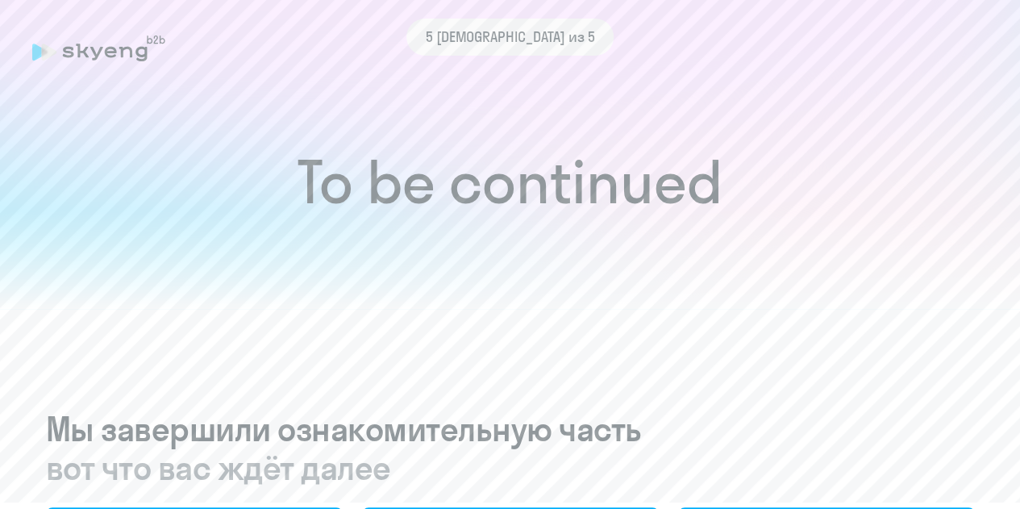
click at [79, 27] on div "5 [DEMOGRAPHIC_DATA] из 5" at bounding box center [509, 37] width 955 height 37
drag, startPoint x: 92, startPoint y: 49, endPoint x: 100, endPoint y: 46, distance: 8.7
click at [91, 49] on div "5 [DEMOGRAPHIC_DATA] из 5" at bounding box center [509, 37] width 955 height 37
click at [530, 33] on span "5 [DEMOGRAPHIC_DATA] из 5" at bounding box center [510, 37] width 169 height 21
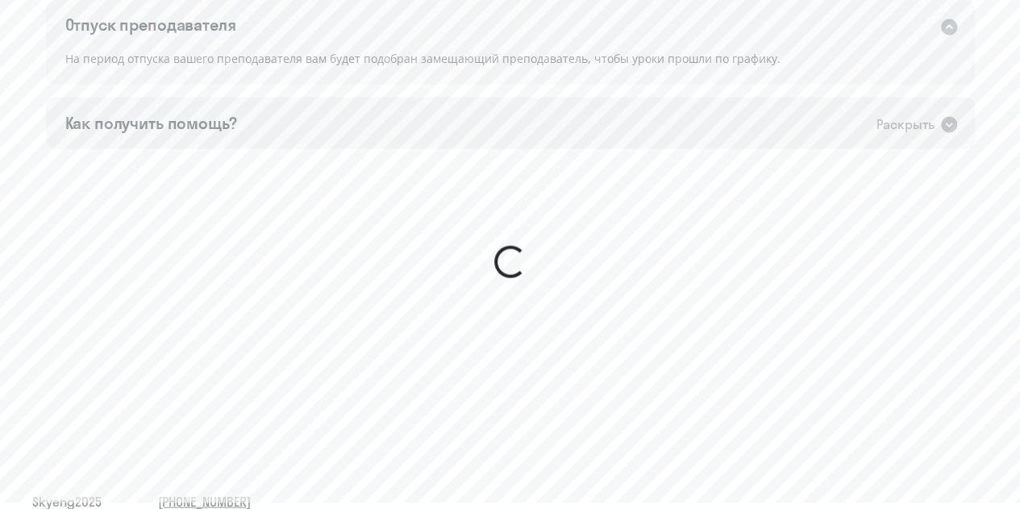
scroll to position [1470, 0]
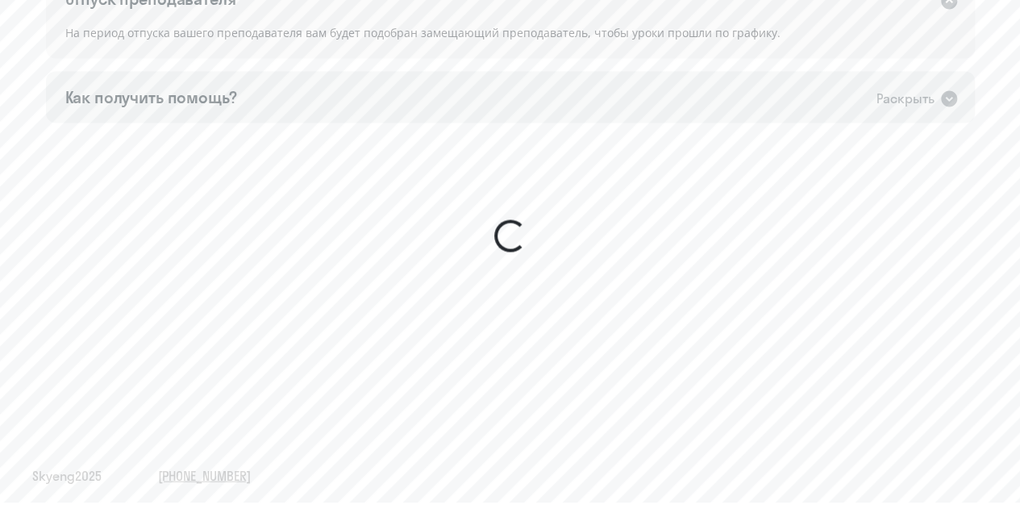
click at [879, 94] on div "Раскрыть" at bounding box center [905, 98] width 58 height 20
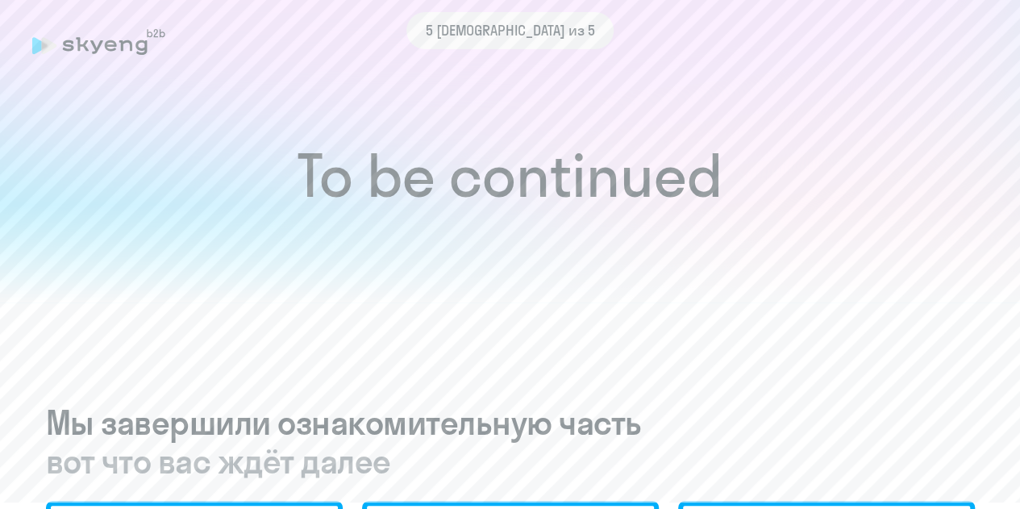
scroll to position [0, 0]
